Goal: Find specific page/section: Find specific page/section

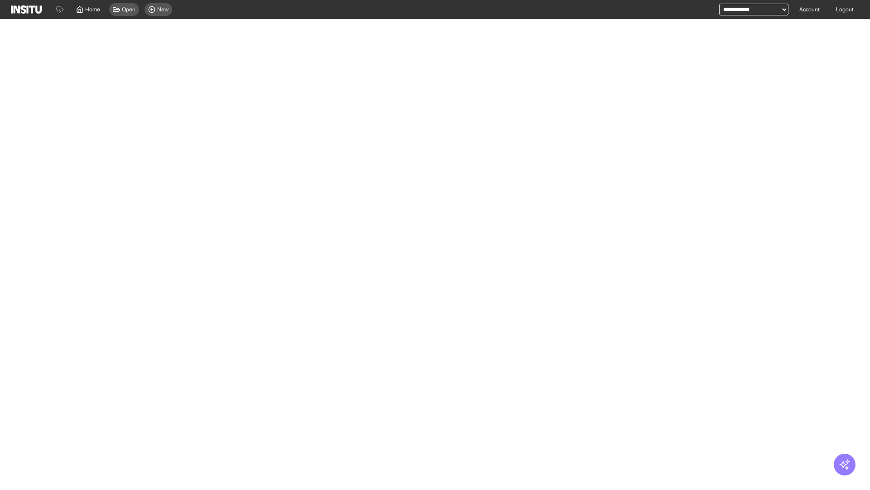
select select "**"
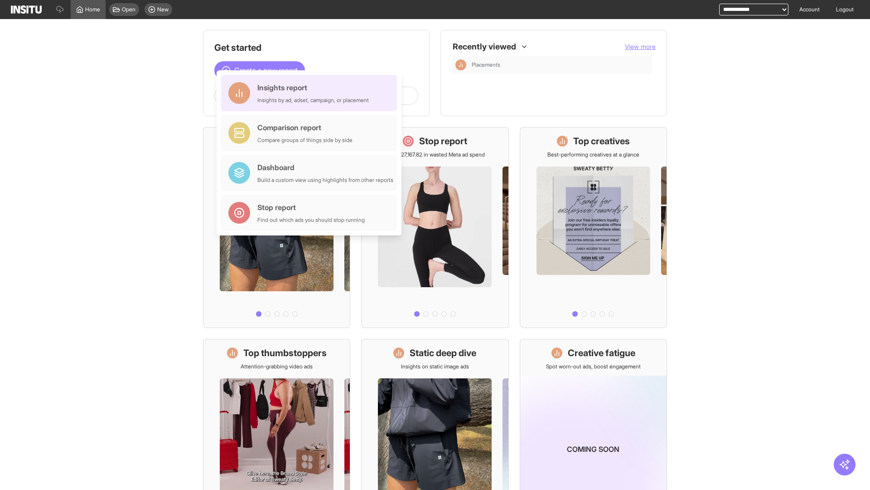
click at [311, 93] on div "Insights report Insights by ad, adset, campaign, or placement" at bounding box center [314, 93] width 112 height 22
